Goal: Task Accomplishment & Management: Complete application form

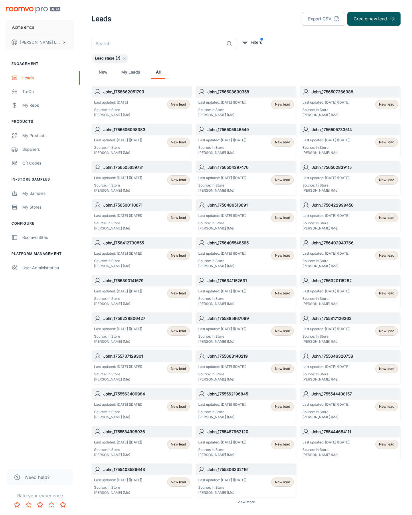
click at [374, 19] on button "Create new lead" at bounding box center [373, 19] width 53 height 14
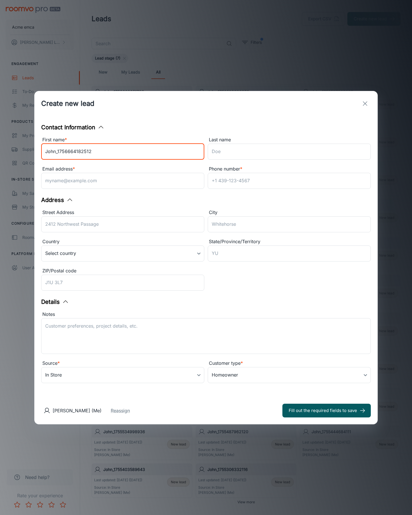
type input "John_1756664182512"
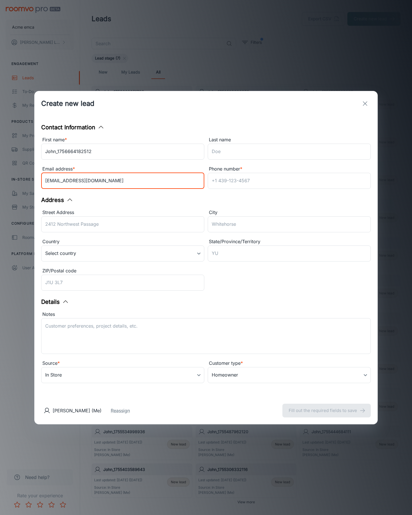
type input "[EMAIL_ADDRESS][DOMAIN_NAME]"
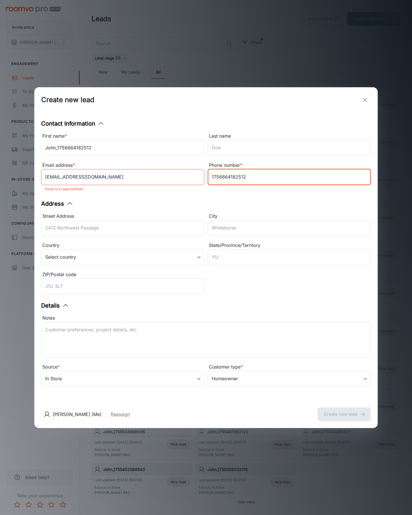
type input "1756664182512"
click at [344, 410] on button "Create new lead" at bounding box center [344, 414] width 53 height 14
